Goal: Book appointment/travel/reservation

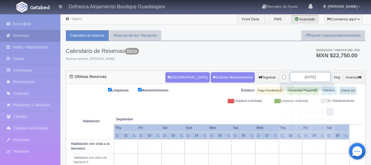
click at [316, 76] on input "2025-09-13" at bounding box center [310, 77] width 41 height 10
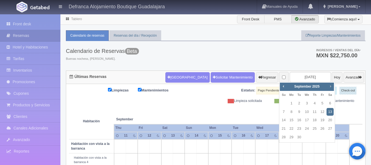
click at [331, 87] on span "Next" at bounding box center [331, 86] width 4 height 4
click at [284, 121] on link "9" at bounding box center [283, 120] width 7 height 8
type input "2025-11-09"
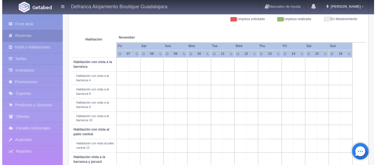
scroll to position [82, 0]
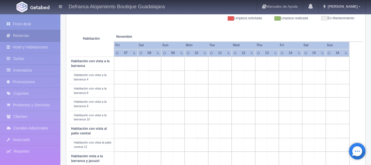
click at [179, 79] on td at bounding box center [179, 77] width 12 height 13
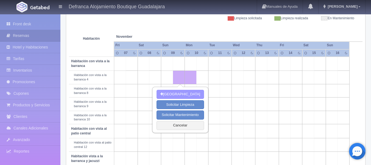
click at [183, 95] on button "[GEOGRAPHIC_DATA]" at bounding box center [181, 94] width 48 height 9
type input "09-11-2025"
type input "10-11-2025"
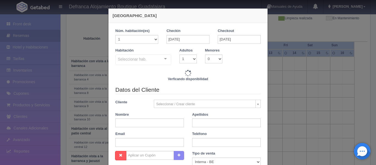
checkbox input "false"
type input "6110.00"
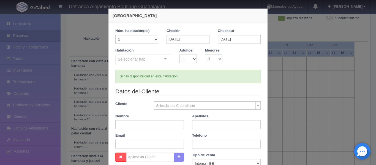
checkbox input "false"
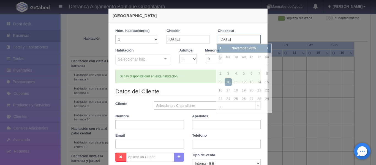
click at [241, 41] on input "10-11-2025" at bounding box center [238, 39] width 43 height 9
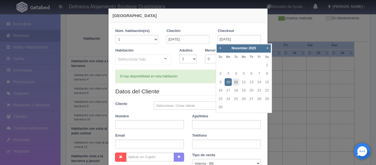
click at [236, 82] on link "11" at bounding box center [235, 82] width 7 height 8
type input "11-11-2025"
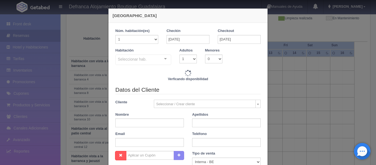
checkbox input "false"
type input "12220.00"
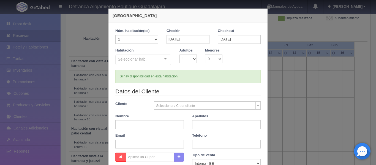
checkbox input "false"
click at [192, 58] on select "1 2 3 4 5 6 7 8 9 10" at bounding box center [187, 58] width 17 height 9
select select "2"
click at [179, 54] on select "1 2 3 4 5 6 7 8 9 10" at bounding box center [187, 58] width 17 height 9
checkbox input "false"
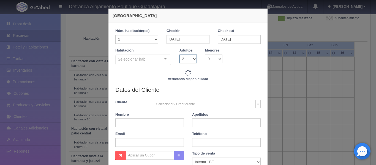
type input "12220.00"
checkbox input "false"
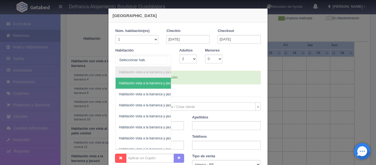
click at [163, 59] on div "Habitación vista a la barranca y jacuzzi Habitación vista a la barranca y jacuz…" at bounding box center [143, 60] width 56 height 12
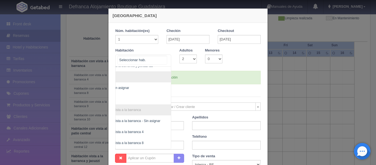
scroll to position [88, 32]
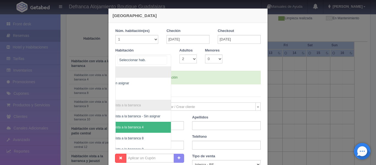
click at [150, 125] on span "Habitación con vista a la barranca 4" at bounding box center [129, 127] width 83 height 11
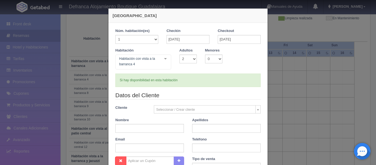
checkbox input "false"
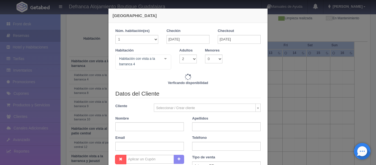
type input "12220.00"
checkbox input "false"
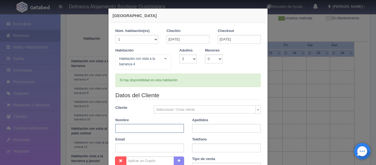
click at [148, 128] on input "text" at bounding box center [149, 128] width 68 height 9
type input "ALEJANDRA AURORA"
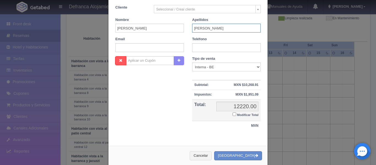
scroll to position [109, 0]
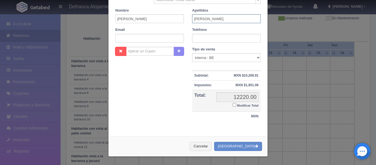
type input "MARTÍNEZ HUERTA"
click at [232, 38] on input "text" at bounding box center [226, 38] width 68 height 9
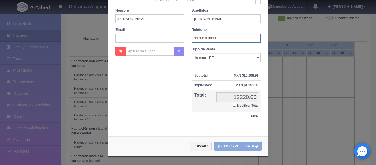
type input "33 3450 0944"
click at [239, 148] on button "[GEOGRAPHIC_DATA]" at bounding box center [238, 146] width 48 height 9
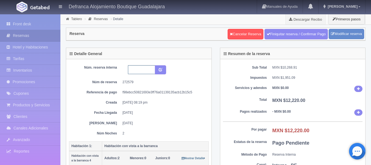
click at [141, 68] on input "text" at bounding box center [141, 69] width 27 height 9
type input "HVB4 091125-111125"
click at [164, 70] on button "submit" at bounding box center [160, 69] width 11 height 9
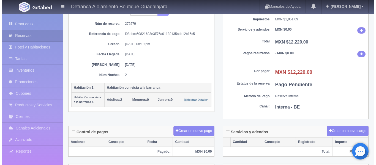
scroll to position [82, 0]
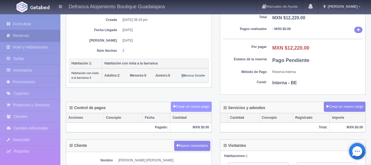
click at [180, 109] on button "Crear un nuevo pago" at bounding box center [191, 106] width 41 height 10
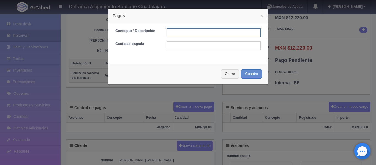
click at [185, 34] on input "text" at bounding box center [213, 32] width 94 height 9
type input "TRANSFERENCIA"
click at [197, 46] on input "text" at bounding box center [213, 45] width 94 height 9
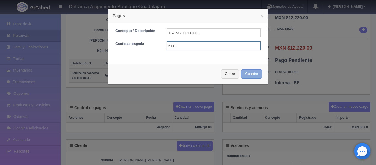
type input "6110"
click at [244, 72] on button "Guardar" at bounding box center [251, 73] width 21 height 9
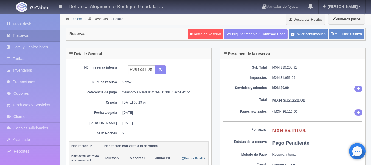
click at [74, 18] on link "Tablero" at bounding box center [76, 19] width 11 height 4
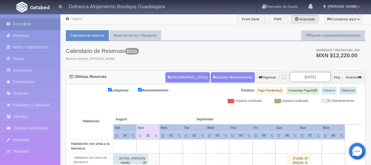
click at [312, 78] on input "2025-09-01" at bounding box center [310, 77] width 41 height 10
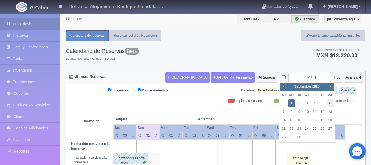
click at [329, 103] on link "6" at bounding box center [330, 103] width 7 height 8
type input "[DATE]"
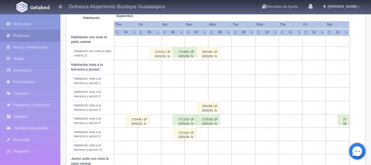
scroll to position [165, 0]
